Goal: Information Seeking & Learning: Learn about a topic

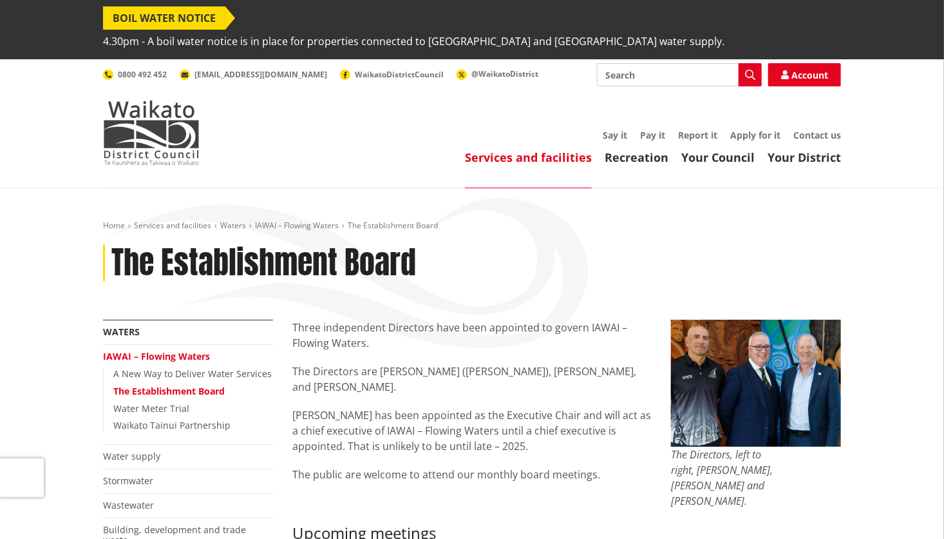
click at [178, 350] on link "IAWAI – Flowing Waters" at bounding box center [156, 356] width 107 height 12
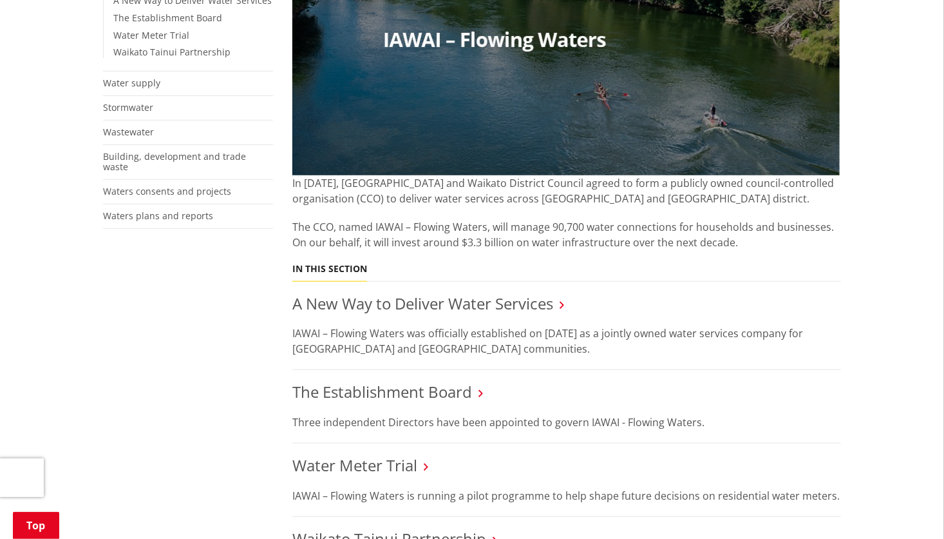
scroll to position [355, 0]
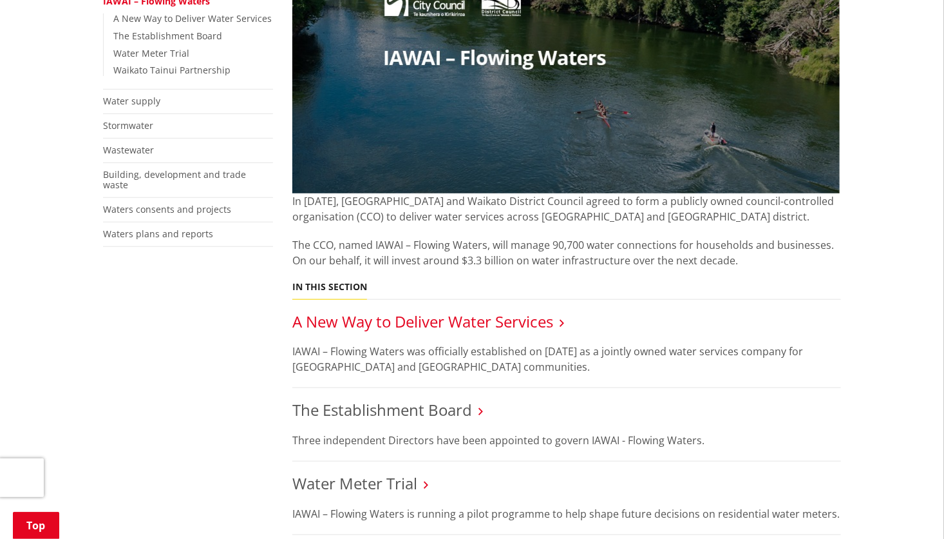
click at [449, 311] on link "A New Way to Deliver Water Services" at bounding box center [422, 321] width 261 height 21
